Goal: Information Seeking & Learning: Check status

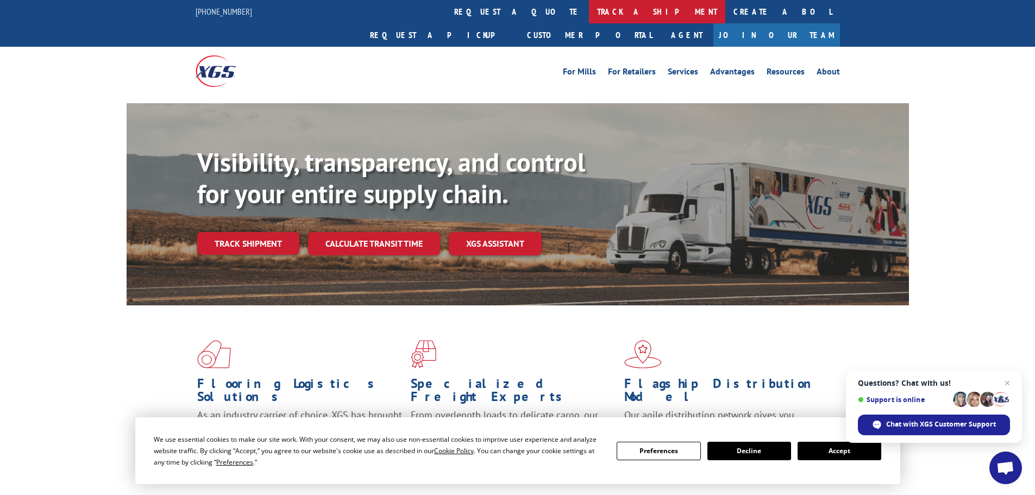
click at [589, 12] on link "track a shipment" at bounding box center [657, 11] width 136 height 23
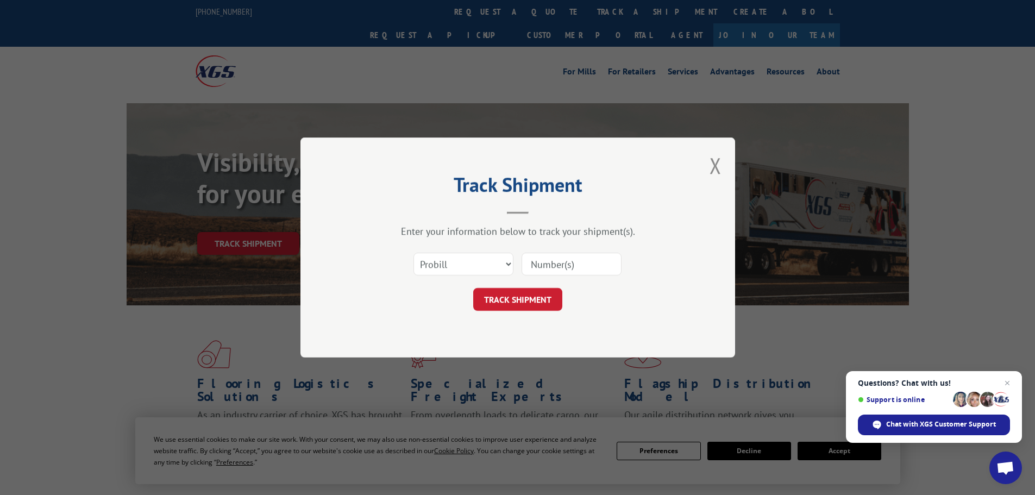
click at [548, 266] on input at bounding box center [572, 264] width 100 height 23
paste input "17675981"
type input "17675981"
click at [522, 284] on form "Select category... Probill BOL PO 17675981 TRACK SHIPMENT" at bounding box center [518, 278] width 326 height 65
click at [532, 306] on button "TRACK SHIPMENT" at bounding box center [517, 299] width 89 height 23
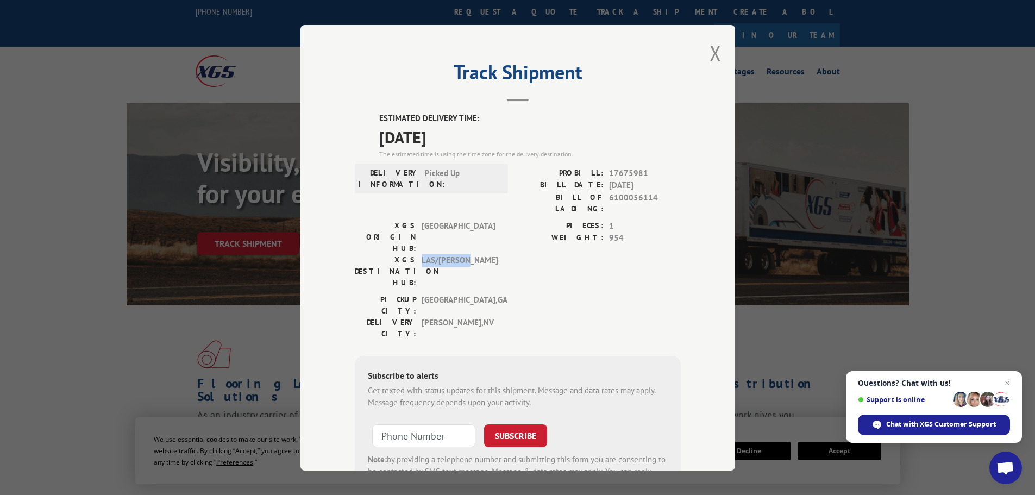
drag, startPoint x: 419, startPoint y: 230, endPoint x: 474, endPoint y: 231, distance: 54.9
click at [482, 254] on span "LAS/[PERSON_NAME]" at bounding box center [458, 271] width 73 height 34
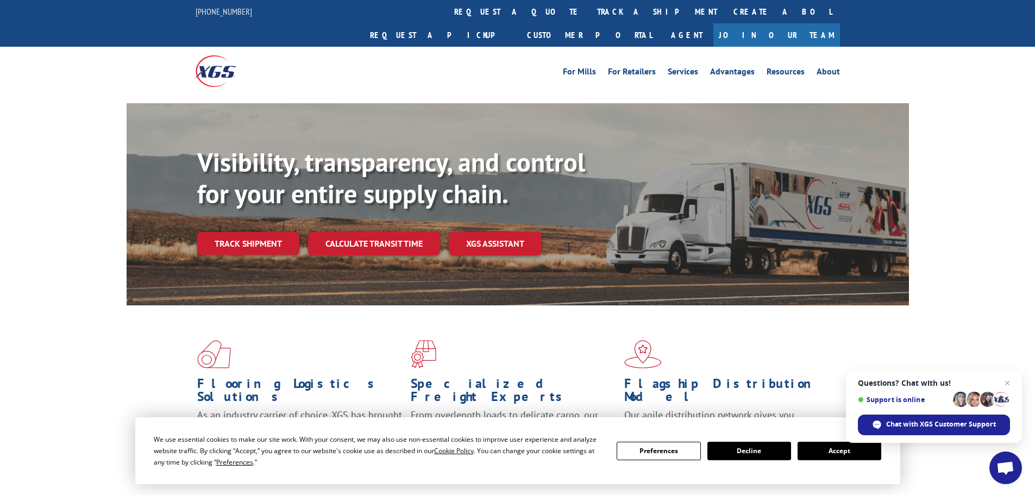
click at [589, 8] on link "track a shipment" at bounding box center [657, 11] width 136 height 23
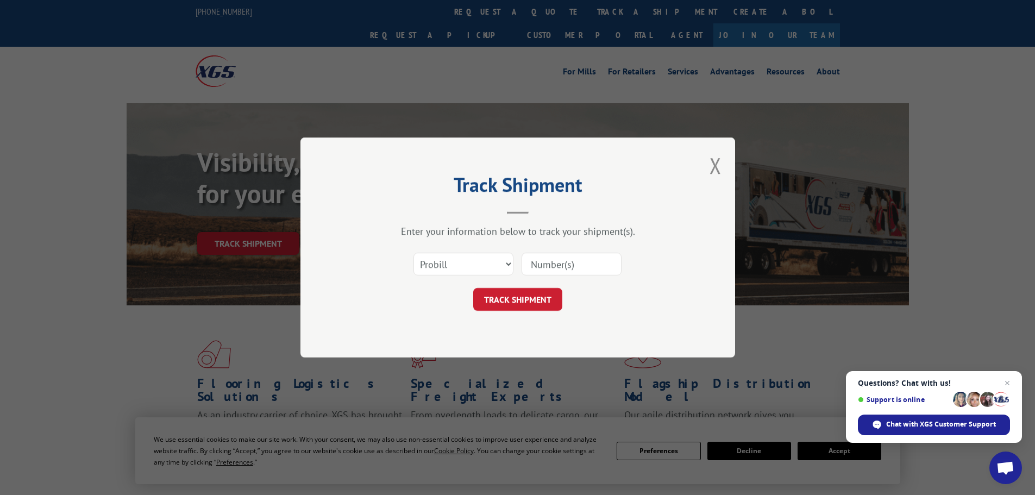
click at [545, 273] on input at bounding box center [572, 264] width 100 height 23
paste input "17675981"
type input "17675981"
click at [529, 314] on div "Track Shipment Enter your information below to track your shipment(s). Select c…" at bounding box center [517, 247] width 435 height 220
click at [523, 303] on button "TRACK SHIPMENT" at bounding box center [517, 299] width 89 height 23
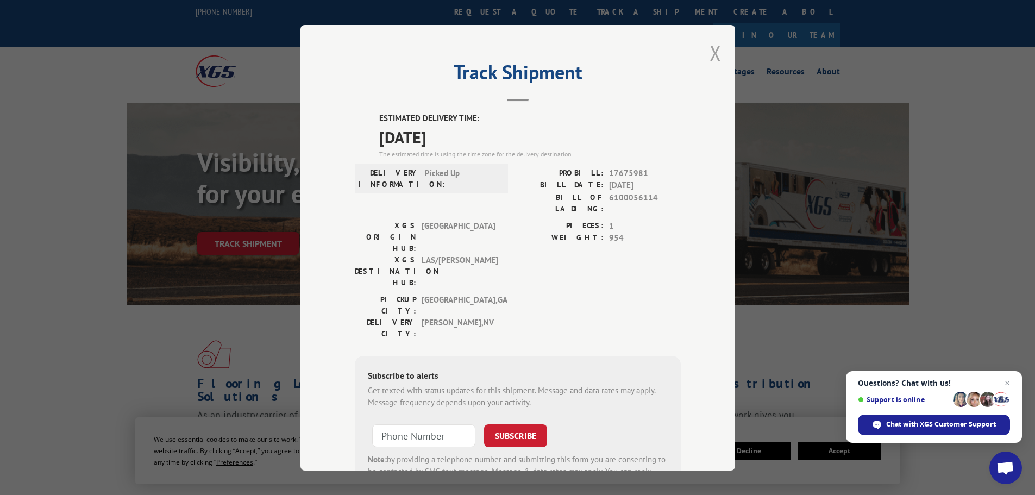
click at [711, 52] on button "Close modal" at bounding box center [716, 53] width 12 height 29
